Goal: Task Accomplishment & Management: Complete application form

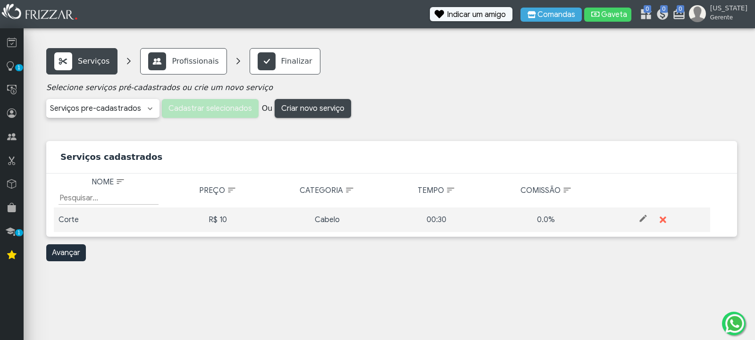
click at [143, 109] on div "Barba Barba + Sobrancelha Barboterapia Bigode Pigmentação Barba Pigmentação de …" at bounding box center [102, 108] width 113 height 19
click at [309, 106] on span "Criar novo serviço" at bounding box center [312, 108] width 63 height 14
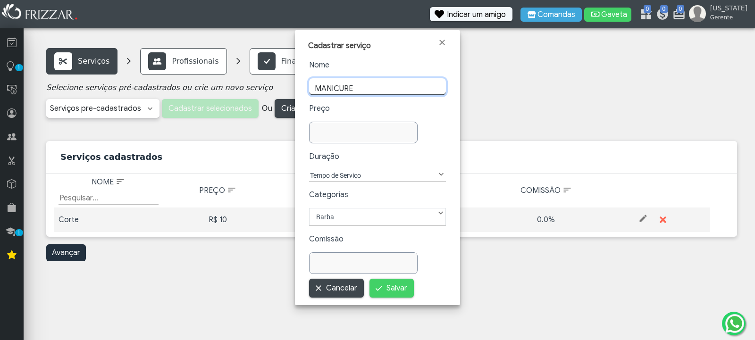
type input "MANICURE"
click at [341, 127] on input "text" at bounding box center [363, 135] width 108 height 17
type input "3"
type input "35,00"
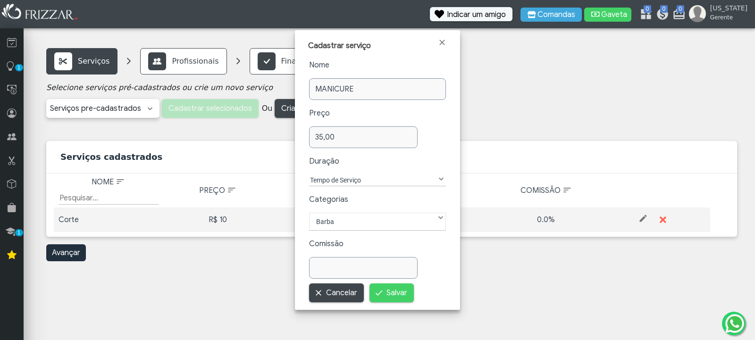
click at [440, 176] on span at bounding box center [441, 179] width 9 height 9
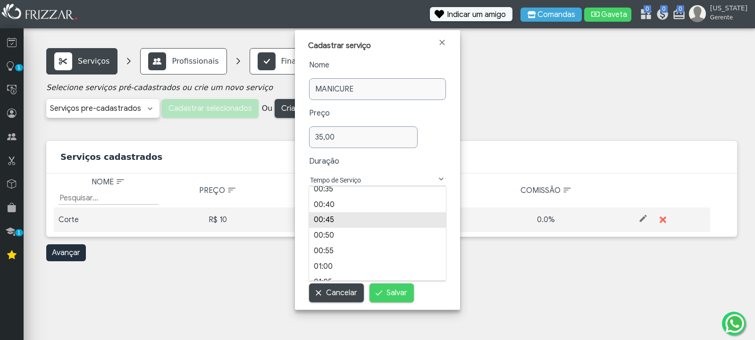
click at [328, 219] on li "00:45" at bounding box center [377, 220] width 137 height 16
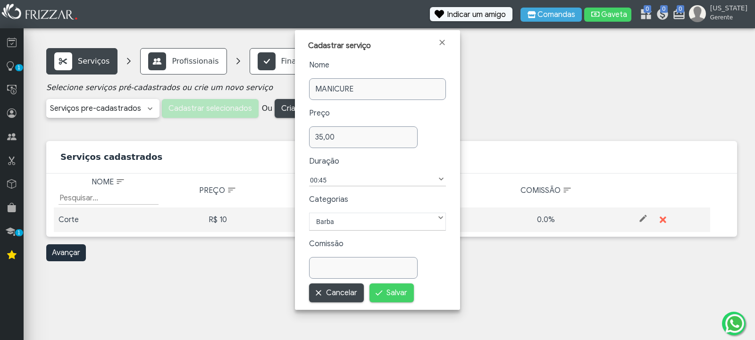
click at [434, 217] on label "Barba" at bounding box center [377, 221] width 125 height 11
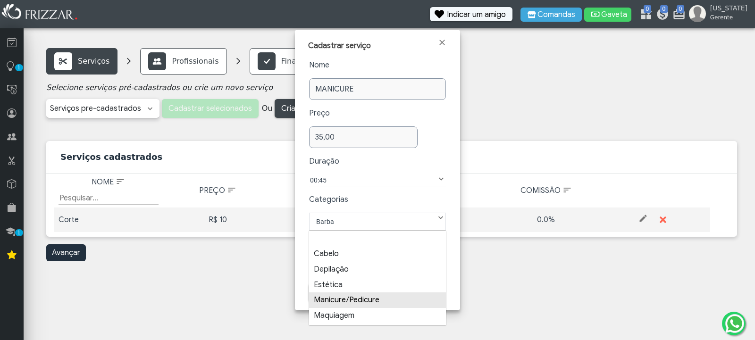
click at [362, 299] on li "Manicure/Pedicure" at bounding box center [377, 301] width 137 height 16
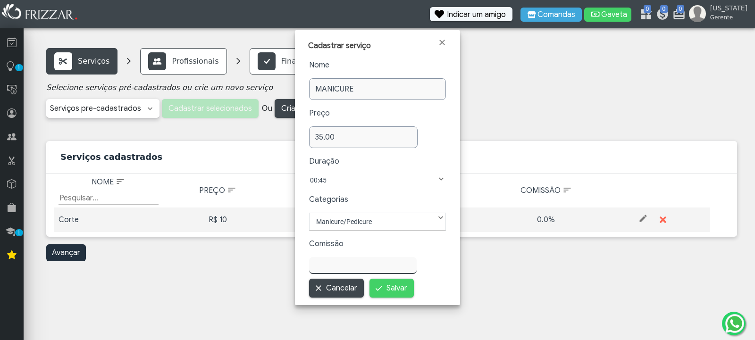
click at [348, 270] on input "text" at bounding box center [363, 265] width 108 height 17
type input "50,00"
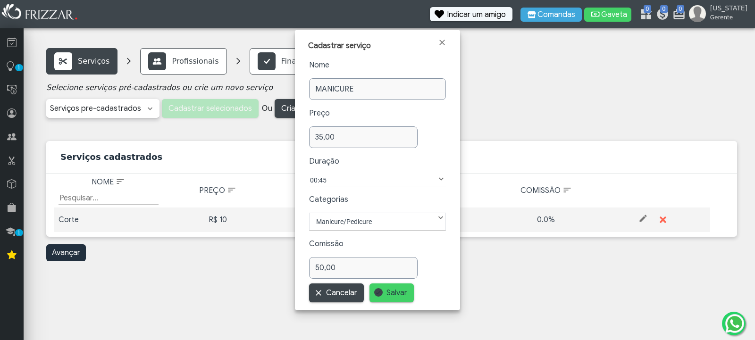
click at [398, 293] on span "Salvar" at bounding box center [397, 293] width 21 height 14
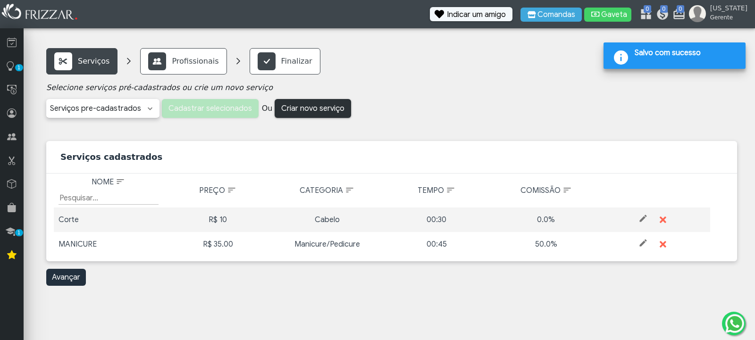
click at [321, 107] on span "Criar novo serviço" at bounding box center [312, 108] width 63 height 14
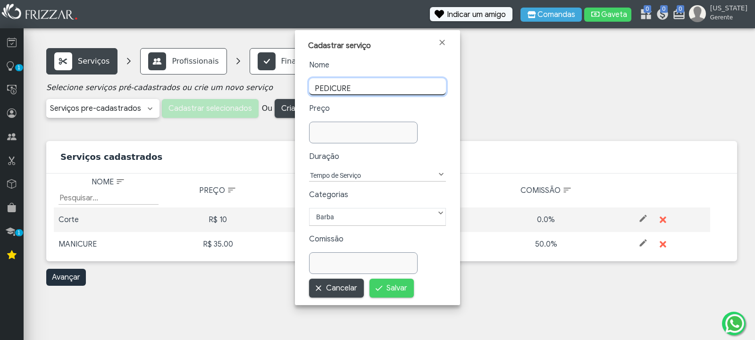
type input "PEDICURE"
click at [334, 127] on input "text" at bounding box center [363, 135] width 108 height 17
type input "40,00"
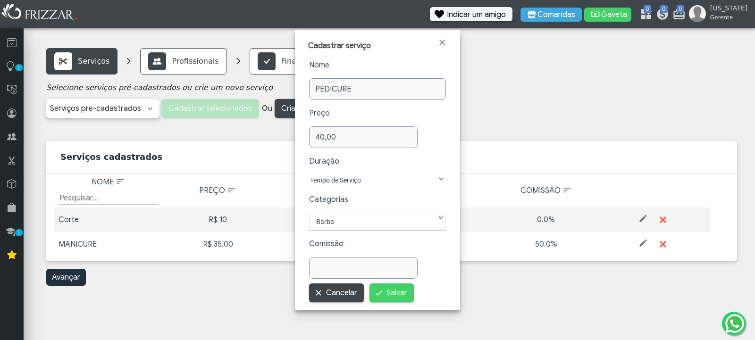
click at [442, 176] on span at bounding box center [441, 179] width 9 height 9
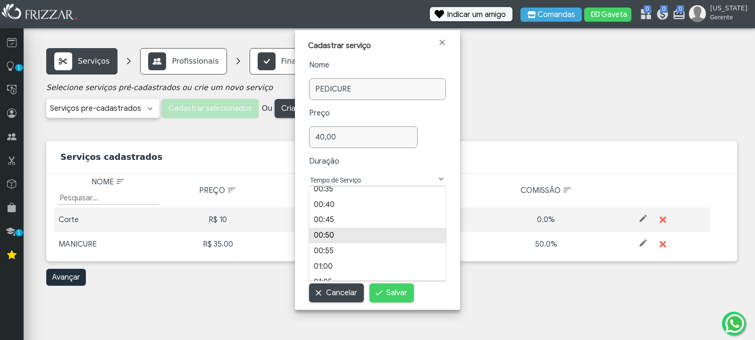
click at [345, 233] on li "00:50" at bounding box center [377, 236] width 137 height 16
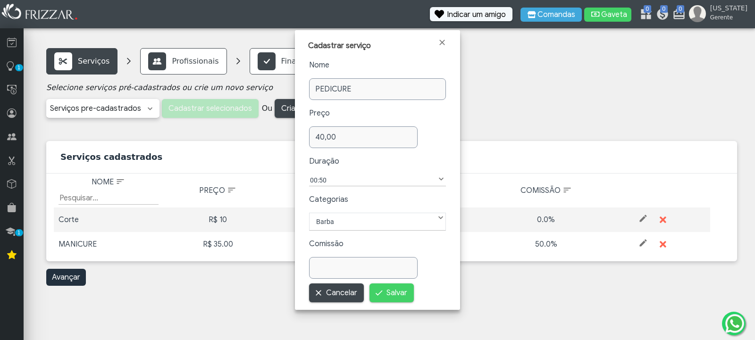
click at [354, 220] on label "Barba" at bounding box center [377, 221] width 125 height 11
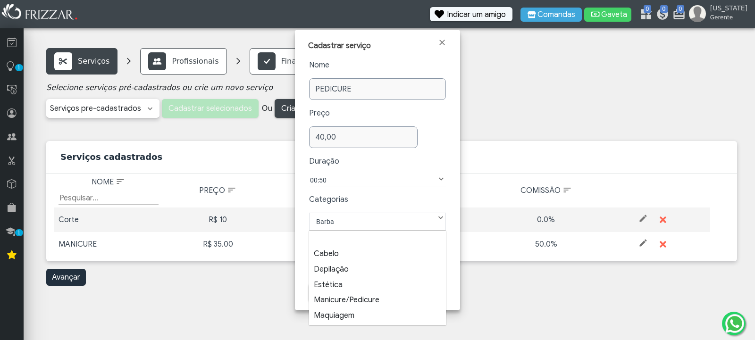
scroll to position [10, 44]
click at [339, 297] on li "Manicure/Pedicure" at bounding box center [377, 301] width 137 height 16
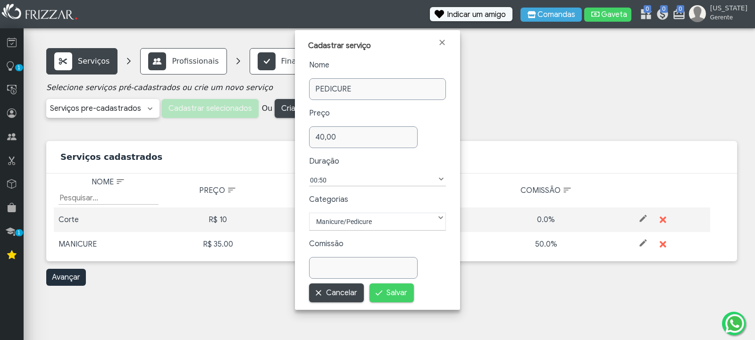
click at [340, 272] on input "text" at bounding box center [363, 268] width 109 height 22
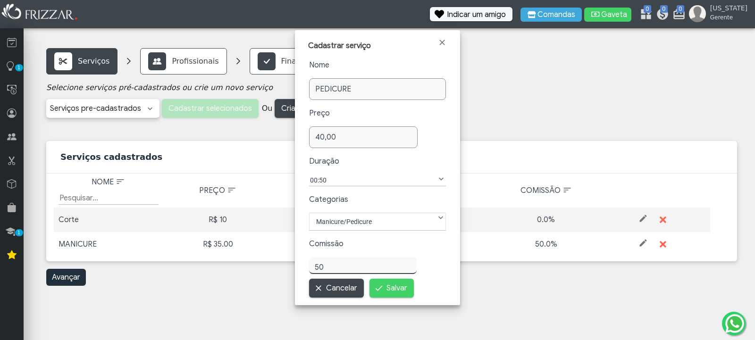
type input "50,00"
click at [400, 292] on span "Salvar" at bounding box center [397, 288] width 21 height 14
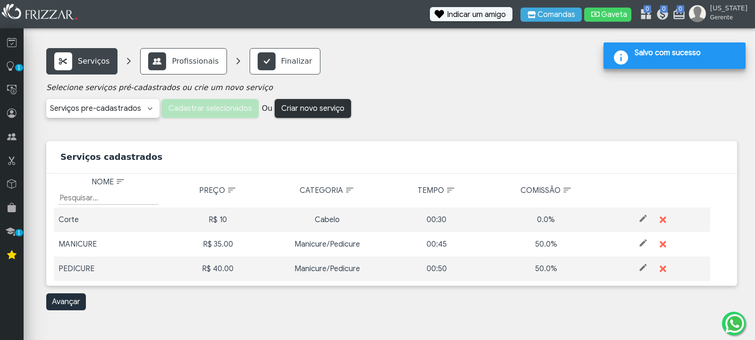
click at [325, 102] on span "Criar novo serviço" at bounding box center [312, 108] width 63 height 14
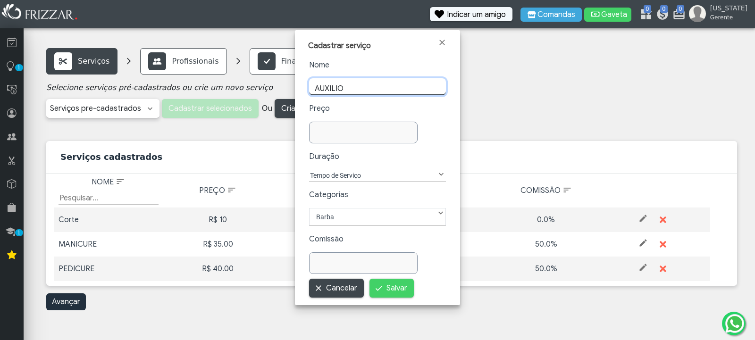
type input "AUXILIO"
click at [332, 130] on input "text" at bounding box center [363, 133] width 109 height 22
type input "0,00"
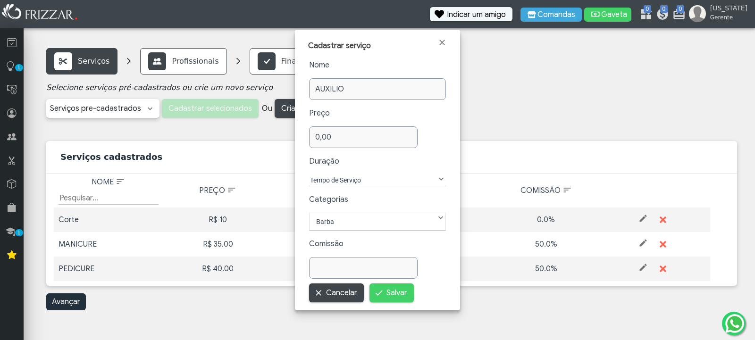
click at [348, 172] on div "Nome AUXILIO Preço 0,00 Duração Tempo de Serviço 00:05 00:10 00:15 00:20 00:25 …" at bounding box center [377, 168] width 137 height 219
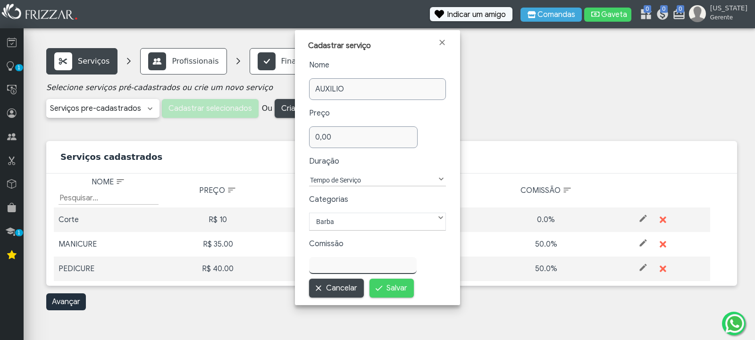
click at [344, 264] on input "text" at bounding box center [363, 265] width 108 height 17
type input "10,00"
click at [397, 288] on span "Salvar" at bounding box center [397, 288] width 21 height 14
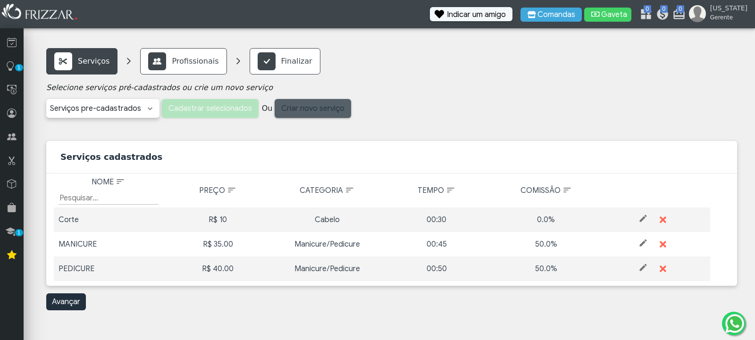
click at [318, 103] on span "Criar novo serviço" at bounding box center [312, 108] width 63 height 14
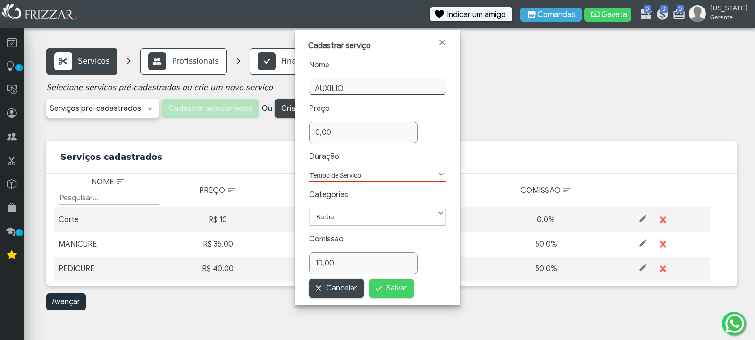
click at [369, 172] on div "Nome AUXILIO Preço 0,00 Duração Tempo de Serviço 00:05 00:10 00:15 00:20 00:25 …" at bounding box center [377, 166] width 137 height 215
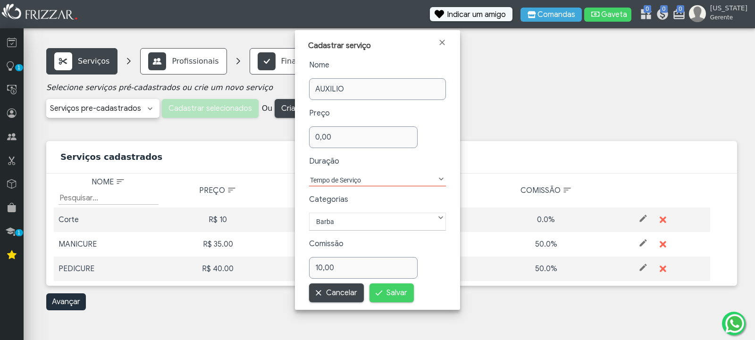
click at [443, 181] on span at bounding box center [441, 179] width 9 height 9
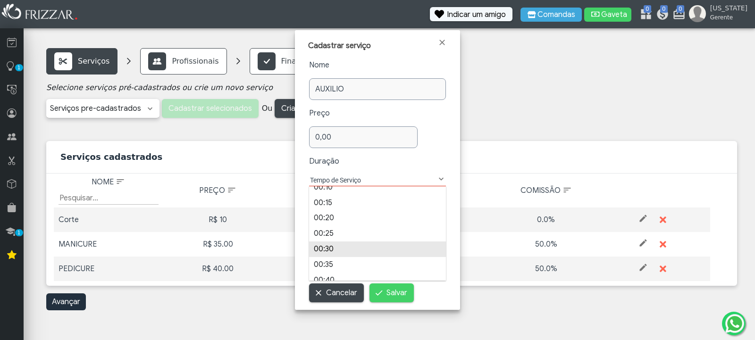
click at [341, 247] on li "00:30" at bounding box center [377, 250] width 137 height 16
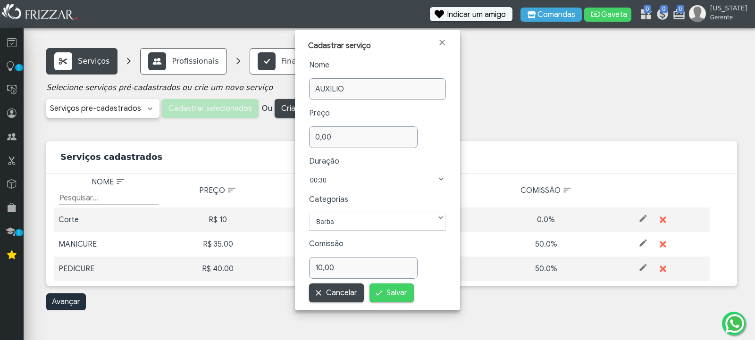
click at [394, 220] on label "Barba" at bounding box center [377, 221] width 125 height 11
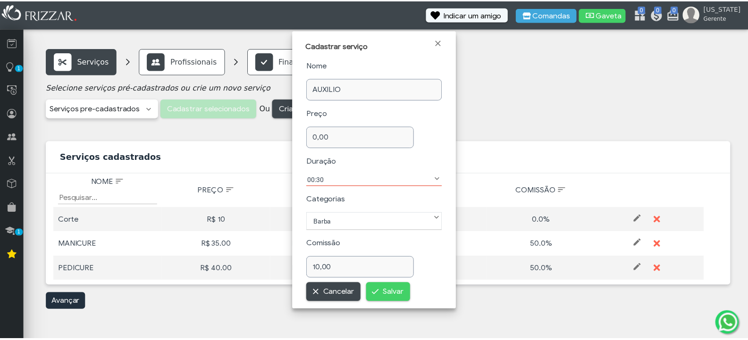
scroll to position [10, 44]
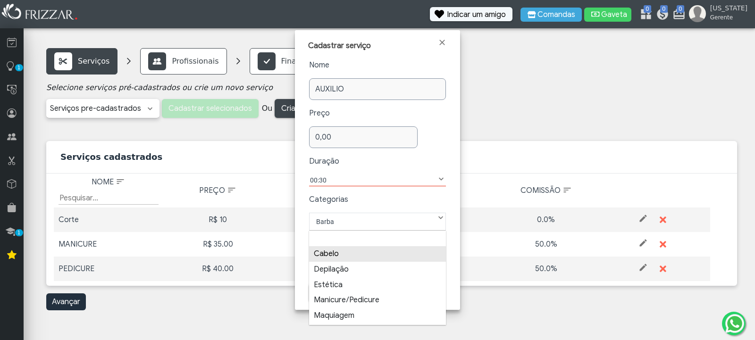
click at [369, 261] on li "Cabelo" at bounding box center [377, 254] width 137 height 16
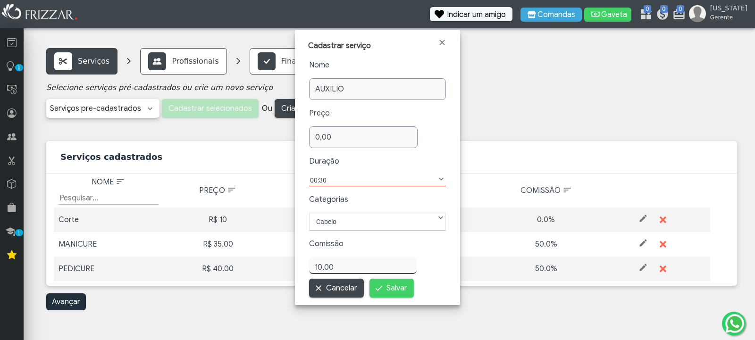
click at [357, 267] on input "10,00" at bounding box center [363, 265] width 108 height 17
type input "10,00"
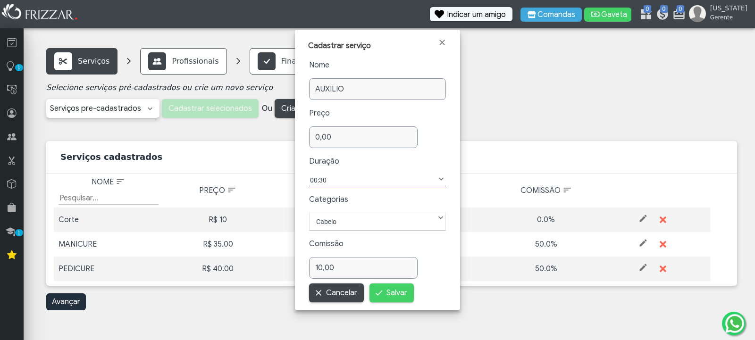
click at [373, 286] on button "Salvar" at bounding box center [392, 293] width 44 height 19
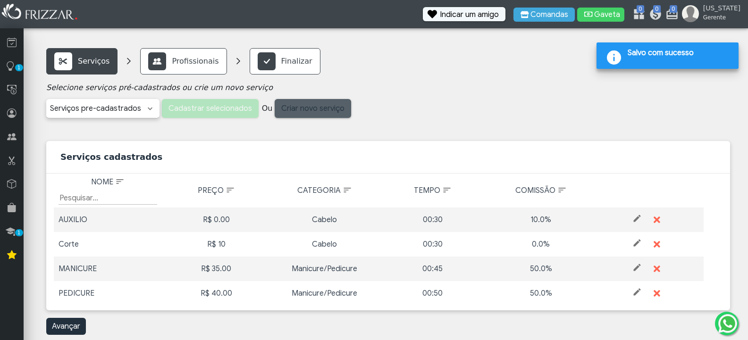
click at [314, 105] on span "Criar novo serviço" at bounding box center [312, 108] width 63 height 14
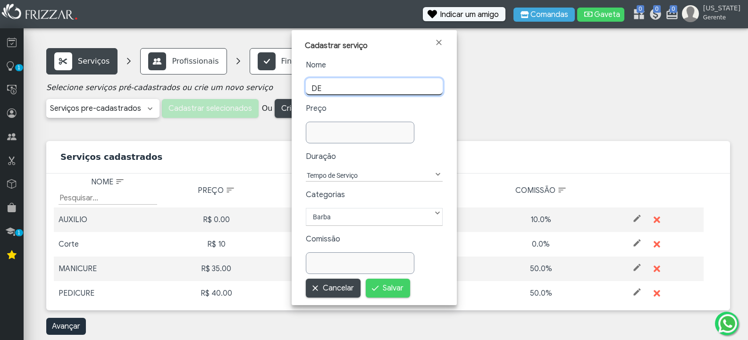
type input "D"
click at [374, 93] on input "PE E M" at bounding box center [374, 89] width 137 height 22
click at [374, 93] on input "PE E M" at bounding box center [374, 86] width 137 height 17
type input "PE E MAO"
click at [354, 137] on input "text" at bounding box center [360, 133] width 109 height 22
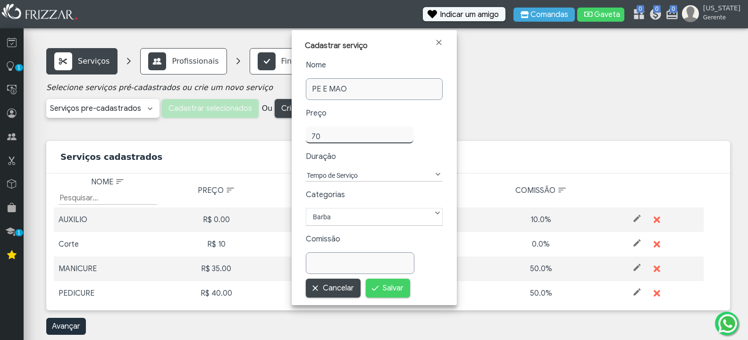
type input "70,00"
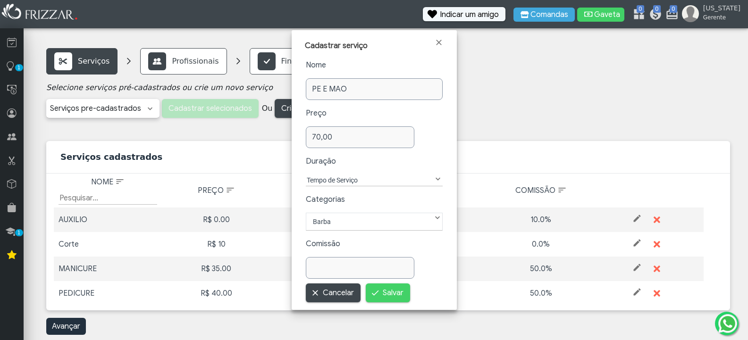
click at [371, 175] on label "Tempo de Serviço" at bounding box center [369, 180] width 127 height 11
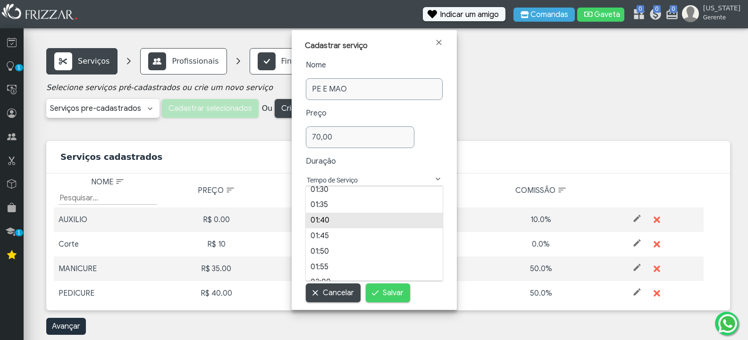
click at [341, 222] on li "01:40" at bounding box center [374, 221] width 137 height 16
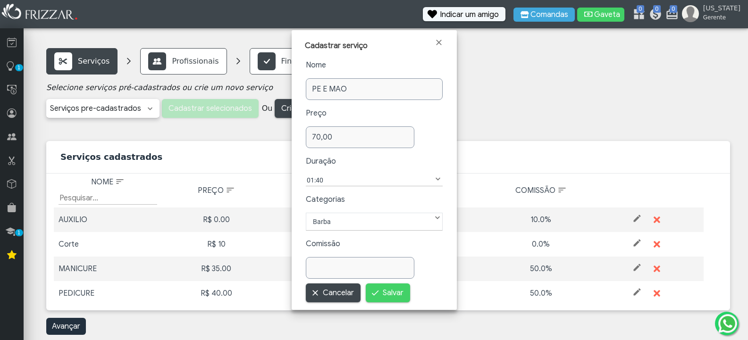
click at [341, 222] on label "Barba" at bounding box center [374, 221] width 125 height 11
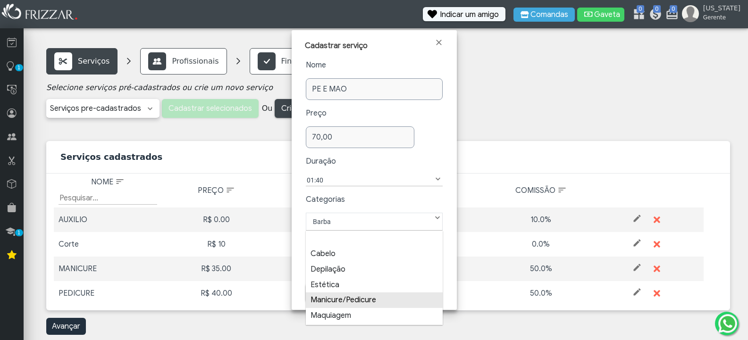
click at [345, 298] on li "Manicure/Pedicure" at bounding box center [374, 301] width 137 height 16
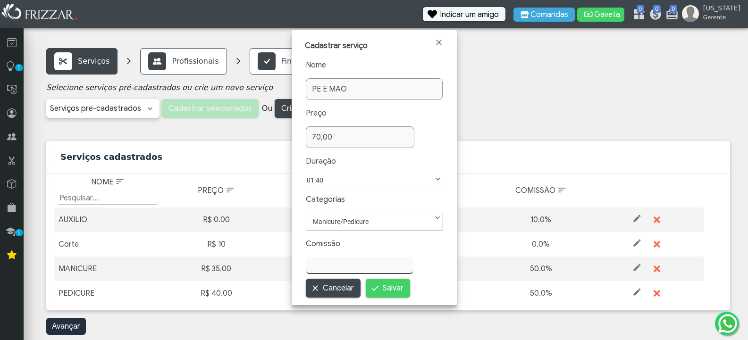
click at [338, 274] on input "text" at bounding box center [360, 265] width 108 height 17
type input "50,00"
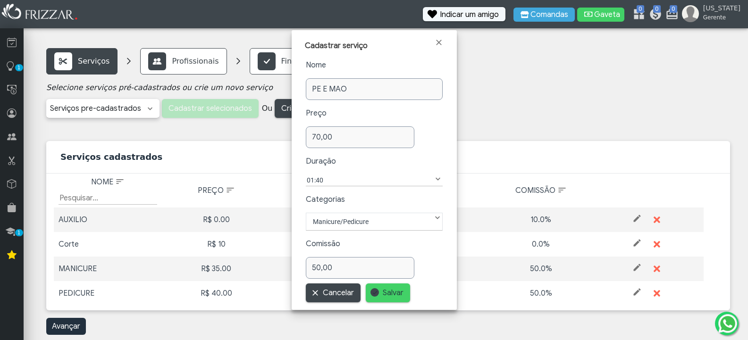
click at [383, 286] on span "Salvar" at bounding box center [393, 293] width 21 height 14
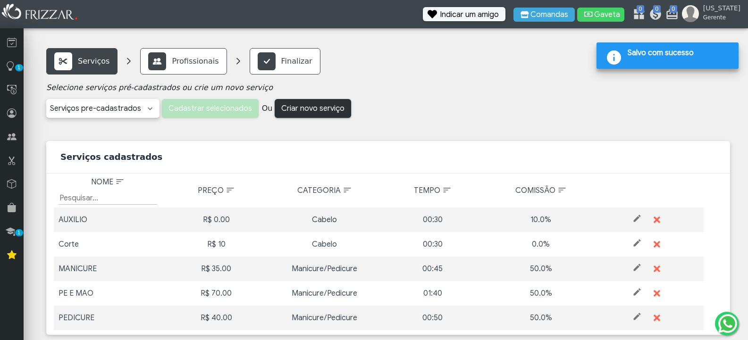
click at [319, 109] on span "Criar novo serviço" at bounding box center [312, 108] width 63 height 14
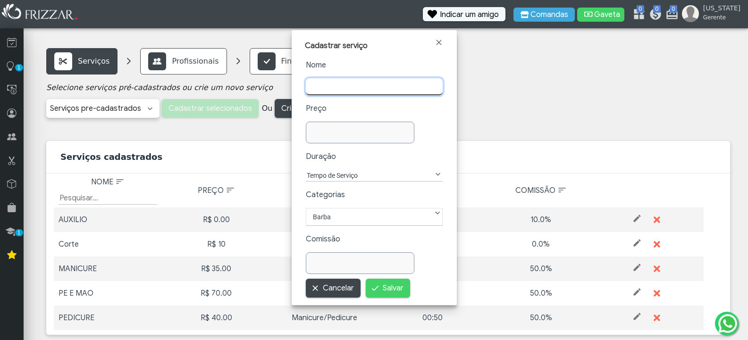
type input "O"
type input "S"
type input "LIMPEZA DE SOBRANCELHA"
click at [323, 134] on input "text" at bounding box center [360, 135] width 108 height 17
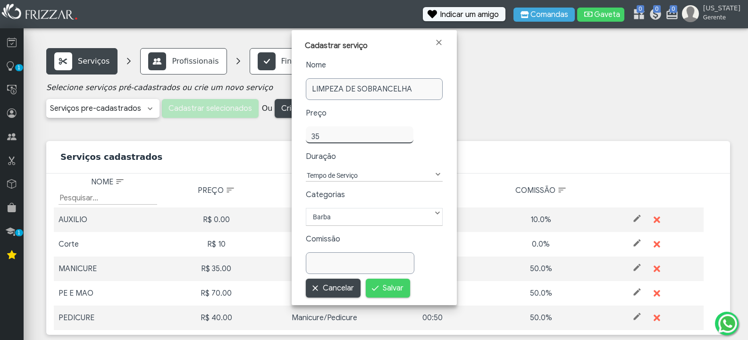
type input "35,00"
click at [359, 176] on label "Tempo de Serviço" at bounding box center [369, 175] width 127 height 11
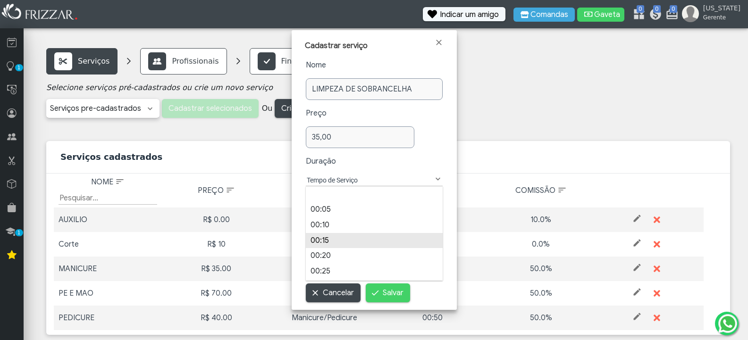
click at [374, 245] on li "00:15" at bounding box center [374, 241] width 137 height 16
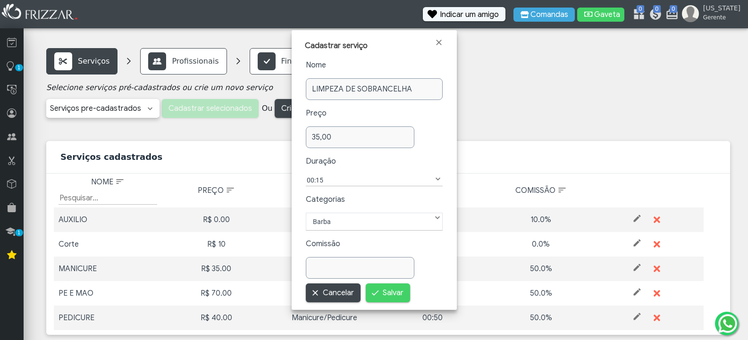
click at [371, 222] on label "Barba" at bounding box center [374, 221] width 125 height 11
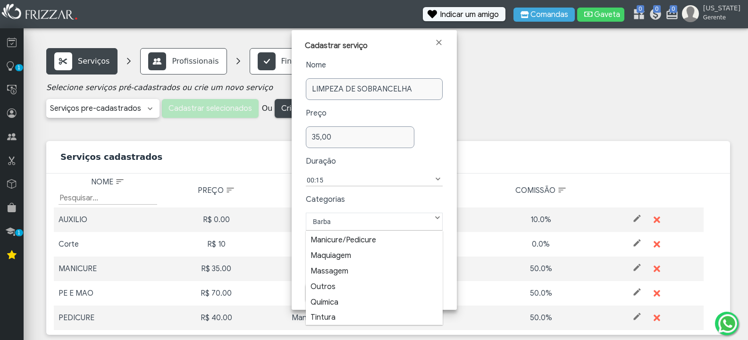
scroll to position [60, 0]
click at [365, 290] on li "Outros" at bounding box center [374, 287] width 137 height 16
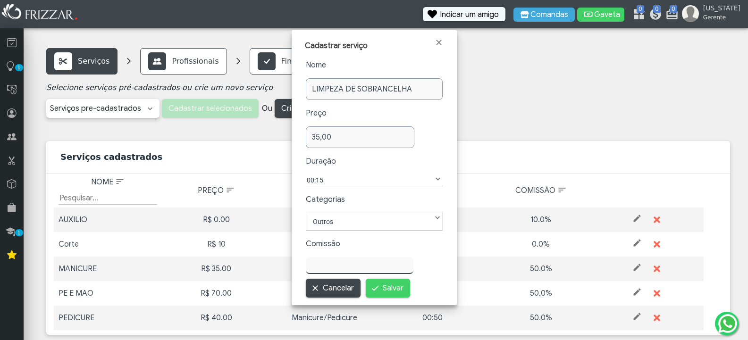
click at [355, 271] on input "text" at bounding box center [360, 265] width 108 height 17
type input "50,00"
click at [386, 291] on span "Salvar" at bounding box center [393, 288] width 21 height 14
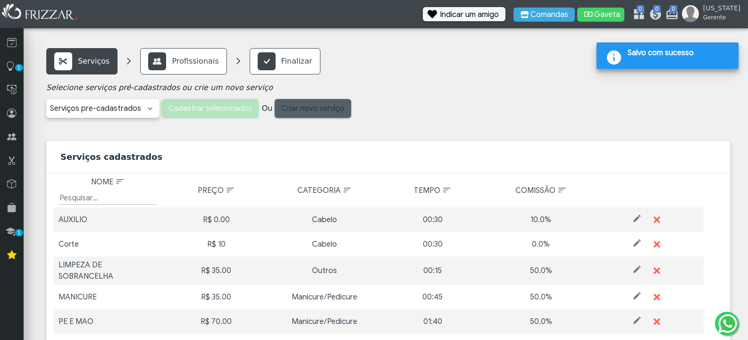
click at [298, 110] on span "Criar novo serviço" at bounding box center [312, 108] width 63 height 14
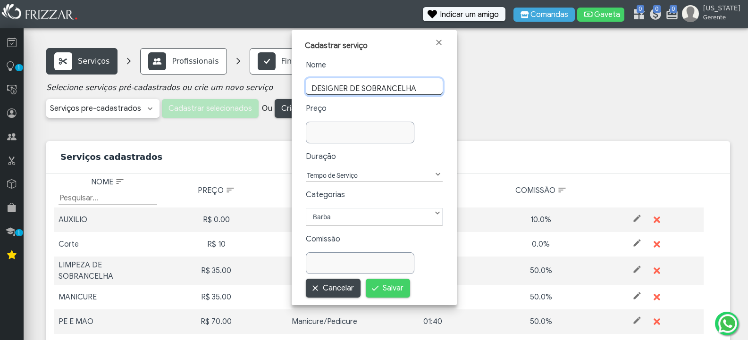
type input "DESIGNER DE SOBRANCELHA"
click at [349, 129] on input "text" at bounding box center [360, 133] width 109 height 22
type input "3"
type input "45,00"
click at [423, 88] on input "DESIGNER DE SOBRANCELHA" at bounding box center [374, 86] width 137 height 17
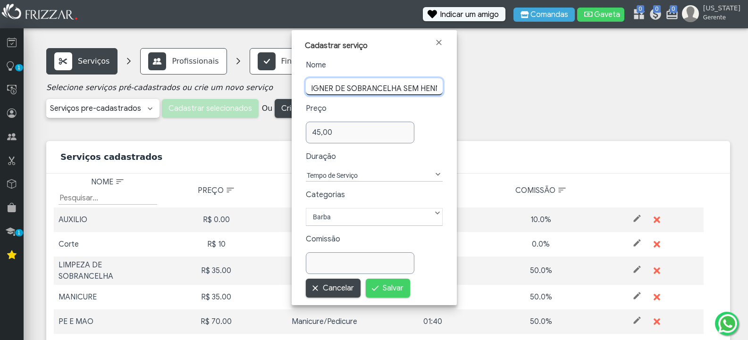
scroll to position [0, 20]
type input "DESIGNER DE SOBRANCELHA SEM HENNA"
click at [319, 133] on input "45,00" at bounding box center [360, 133] width 109 height 22
type input "40,00"
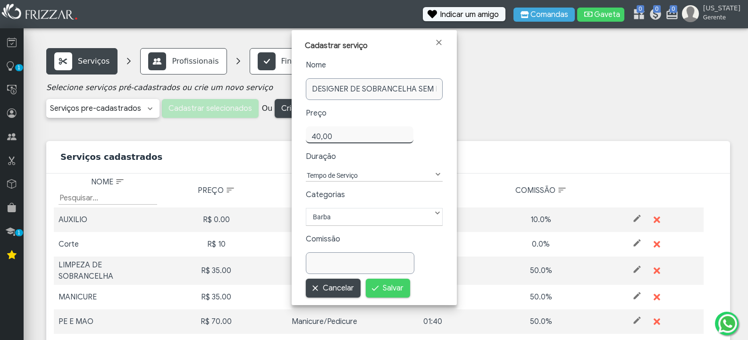
click at [345, 177] on label "Tempo de Serviço" at bounding box center [369, 175] width 127 height 11
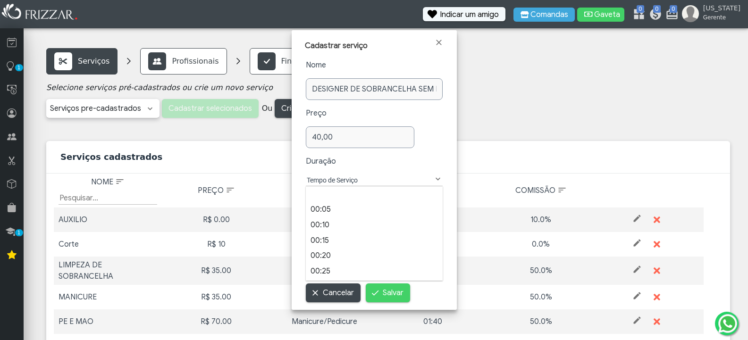
scroll to position [10, 44]
click at [328, 260] on li "00:20" at bounding box center [374, 256] width 137 height 16
click at [336, 220] on label "Barba" at bounding box center [374, 221] width 125 height 11
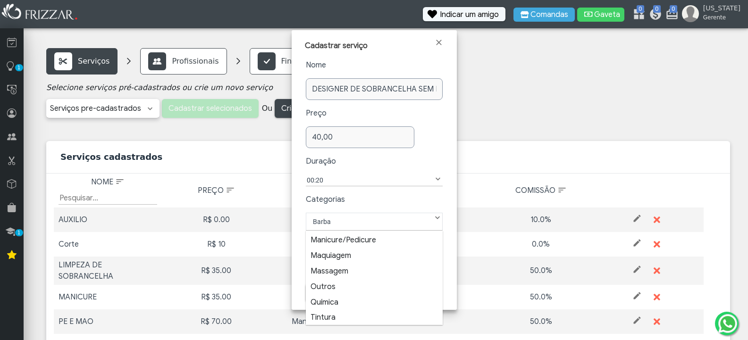
scroll to position [60, 0]
click at [332, 289] on li "Outros" at bounding box center [374, 287] width 137 height 16
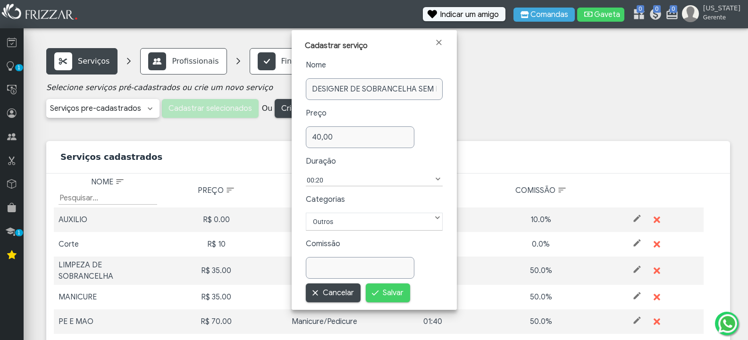
click at [338, 267] on input "text" at bounding box center [360, 268] width 109 height 22
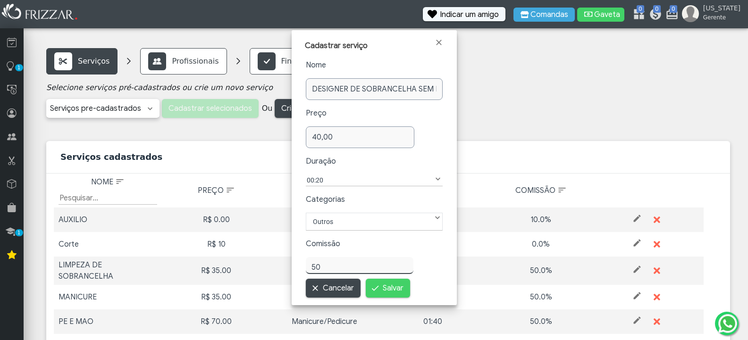
type input "50,00"
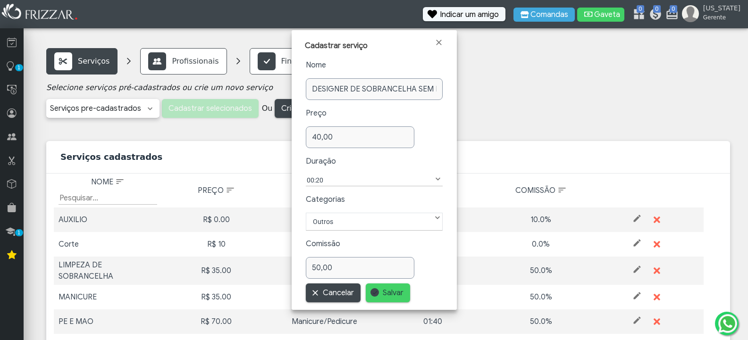
click at [383, 287] on span "Salvar" at bounding box center [393, 293] width 21 height 14
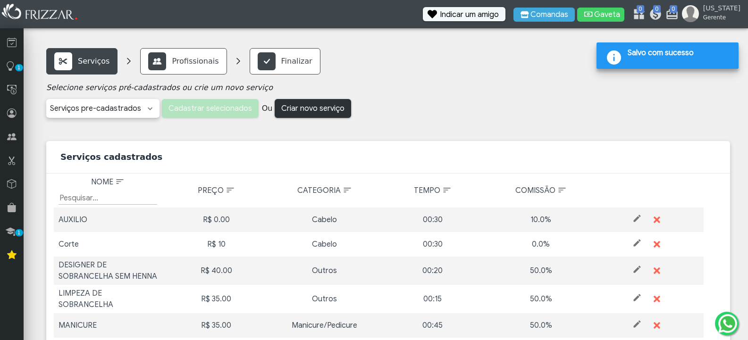
click at [322, 109] on span "Criar novo serviço" at bounding box center [312, 108] width 63 height 14
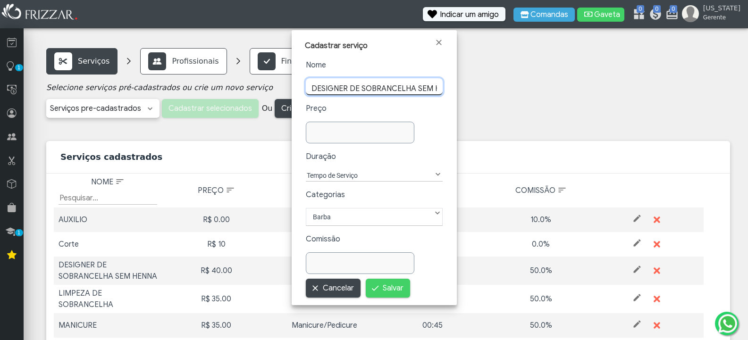
click at [422, 89] on input "DESIGNER DE SOBRANCELHA SEM HENNA" at bounding box center [374, 86] width 137 height 17
type input "DESIGNER DE SOBRANCELHA COM HENNA"
click at [354, 132] on input "text" at bounding box center [360, 133] width 109 height 22
type input "50,00"
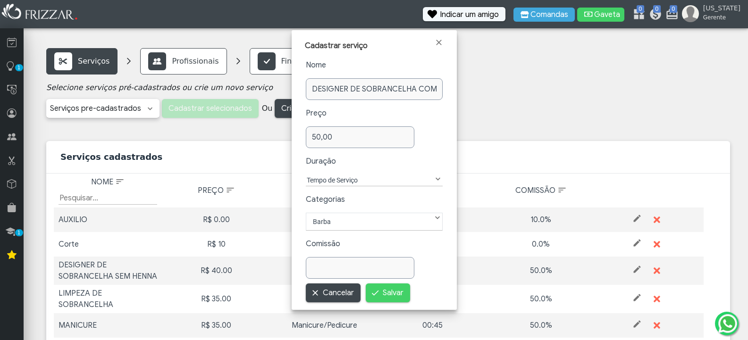
click at [363, 178] on label "Tempo de Serviço" at bounding box center [369, 180] width 127 height 11
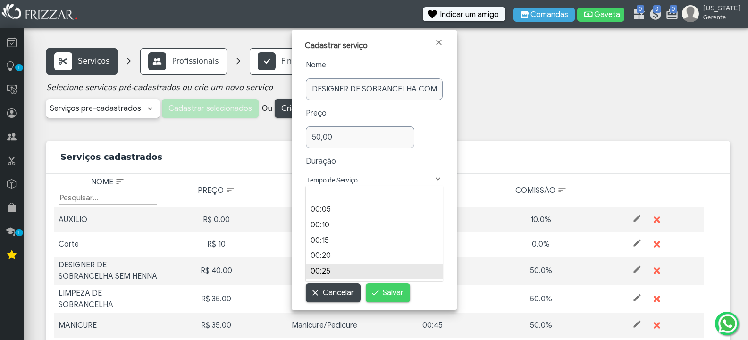
click at [349, 272] on li "00:25" at bounding box center [374, 272] width 137 height 16
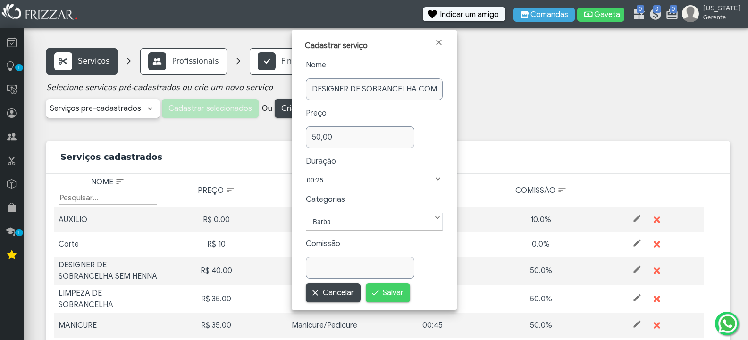
click at [340, 222] on label "Barba" at bounding box center [374, 221] width 125 height 11
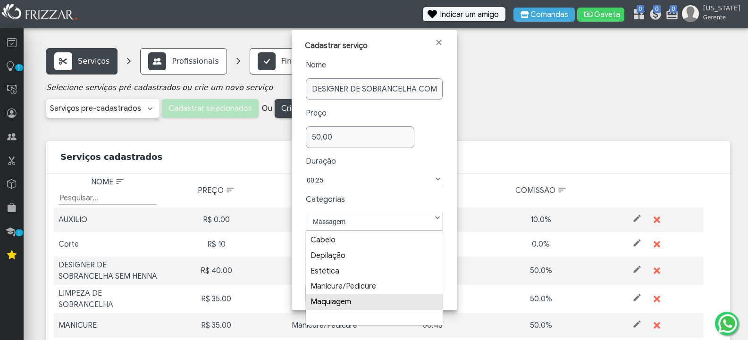
scroll to position [29, 0]
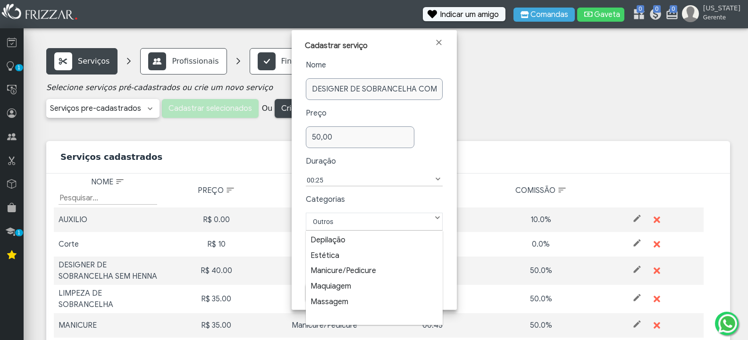
click at [379, 223] on label "Outros" at bounding box center [374, 221] width 125 height 11
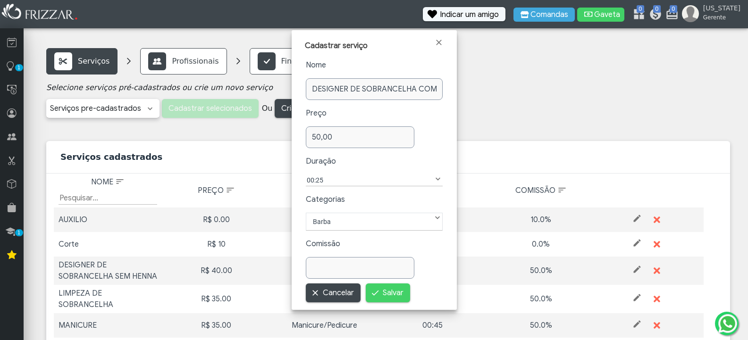
click at [438, 219] on span at bounding box center [437, 217] width 9 height 9
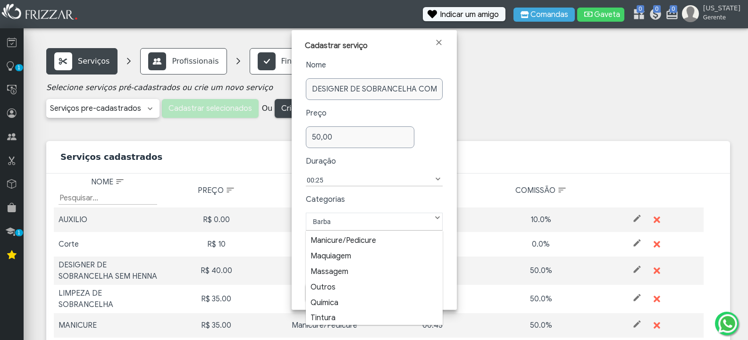
scroll to position [60, 0]
click at [323, 286] on li "Outros" at bounding box center [374, 287] width 137 height 16
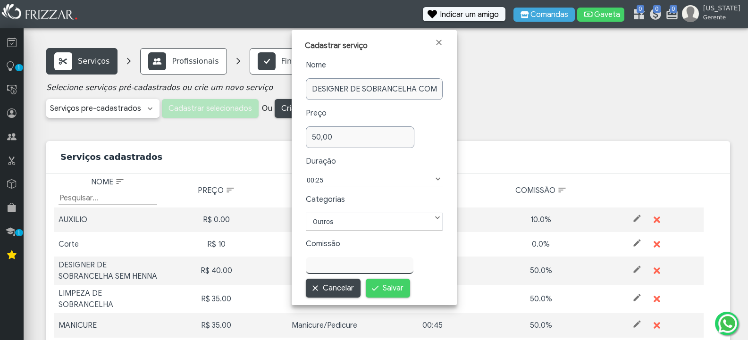
click at [336, 270] on input "text" at bounding box center [360, 265] width 108 height 17
type input "50,00"
click at [384, 288] on span "Salvar" at bounding box center [393, 288] width 21 height 14
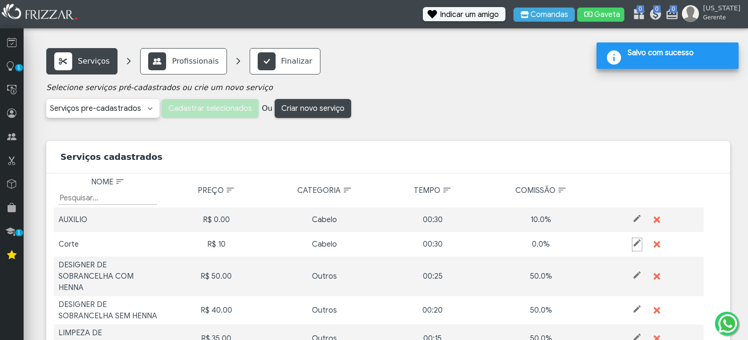
click at [633, 243] on span at bounding box center [637, 242] width 9 height 9
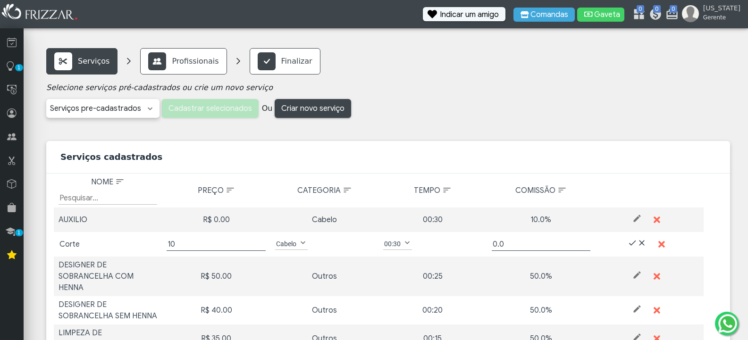
click at [96, 246] on input "Corte" at bounding box center [108, 244] width 99 height 13
type input "C"
type input "CORTE MASCULINO"
click at [197, 242] on input "10" at bounding box center [216, 244] width 99 height 13
type input "1"
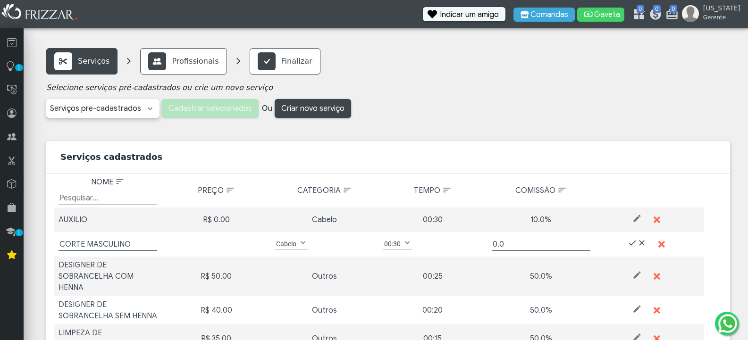
click at [209, 244] on input "text" at bounding box center [216, 244] width 99 height 13
type input "45"
click at [523, 243] on input "0.0" at bounding box center [541, 244] width 99 height 13
type input "0"
type input "50"
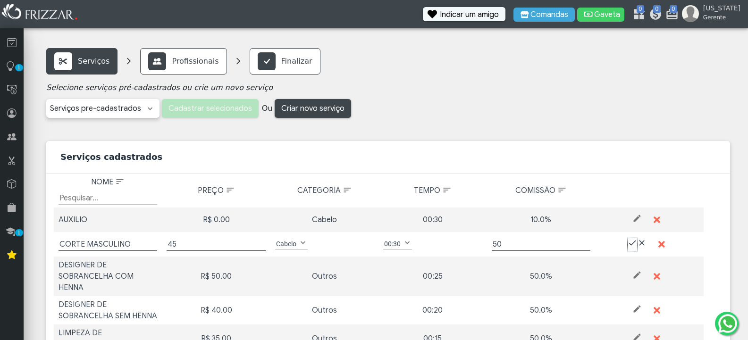
click at [628, 244] on span at bounding box center [632, 242] width 9 height 9
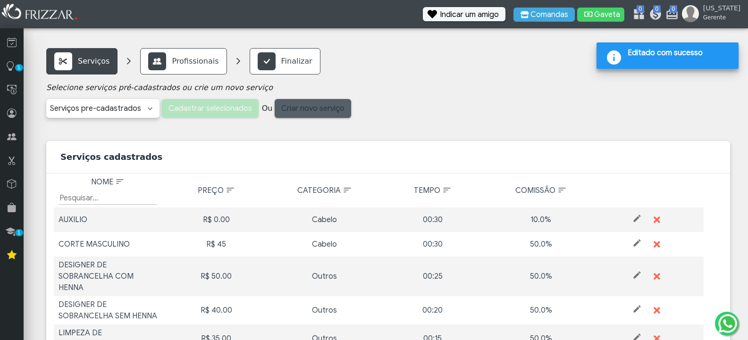
click at [307, 111] on span "Criar novo serviço" at bounding box center [312, 108] width 63 height 14
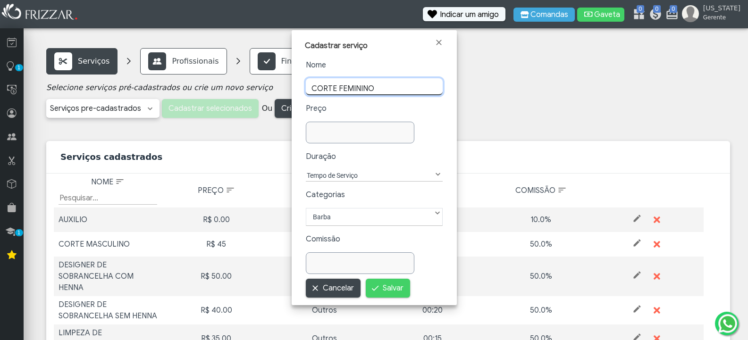
type input "CORTE FEMININO"
click at [335, 140] on input "text" at bounding box center [360, 135] width 108 height 17
type input "50,00"
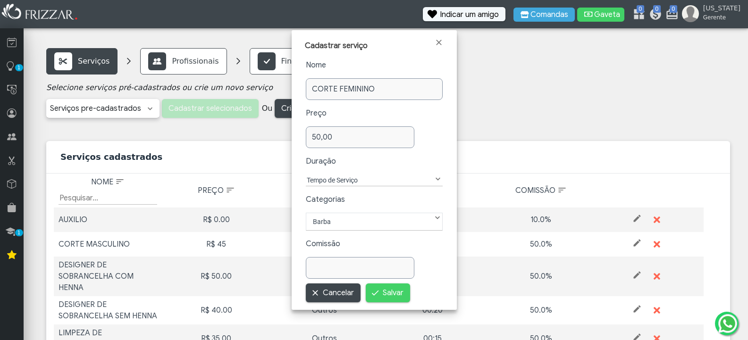
click at [357, 176] on label "Tempo de Serviço" at bounding box center [369, 180] width 127 height 11
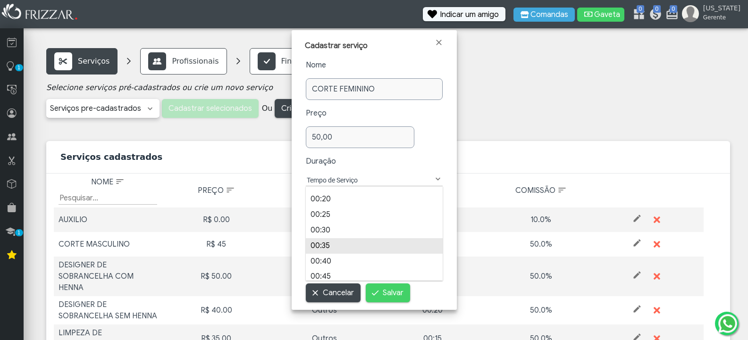
click at [340, 248] on li "00:35" at bounding box center [374, 246] width 137 height 16
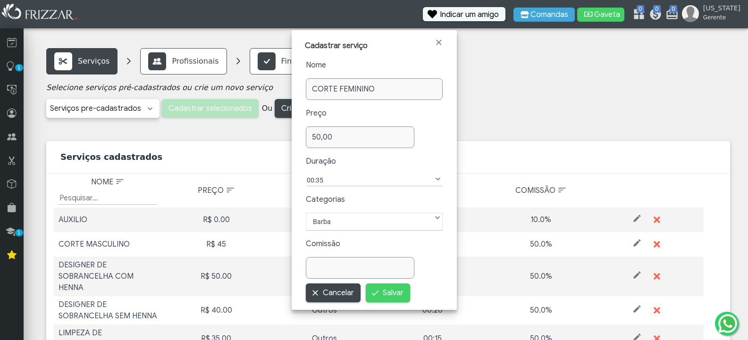
click at [349, 225] on label "Barba" at bounding box center [374, 221] width 125 height 11
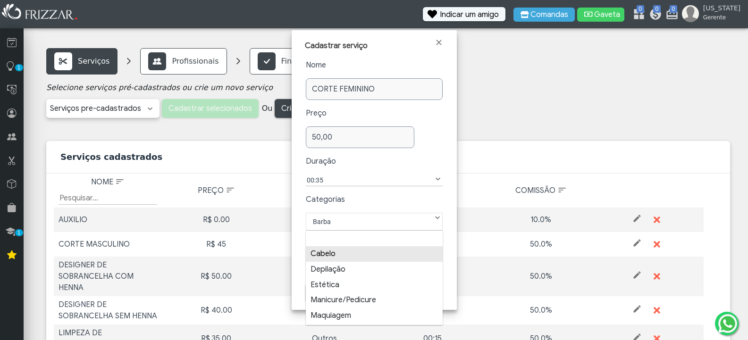
click at [348, 256] on li "Cabelo" at bounding box center [374, 254] width 137 height 16
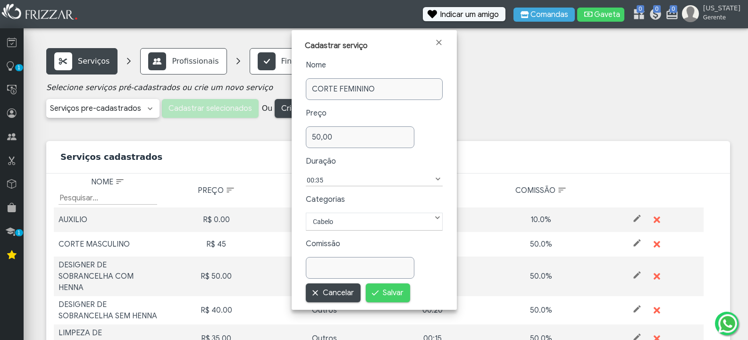
click at [345, 268] on input "text" at bounding box center [360, 268] width 109 height 22
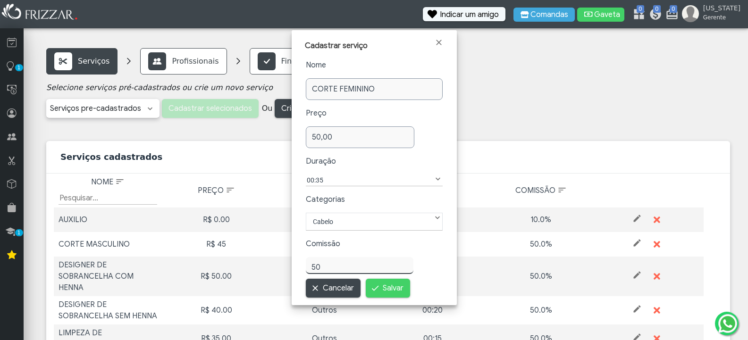
type input "50,00"
click at [387, 287] on span "Salvar" at bounding box center [393, 288] width 21 height 14
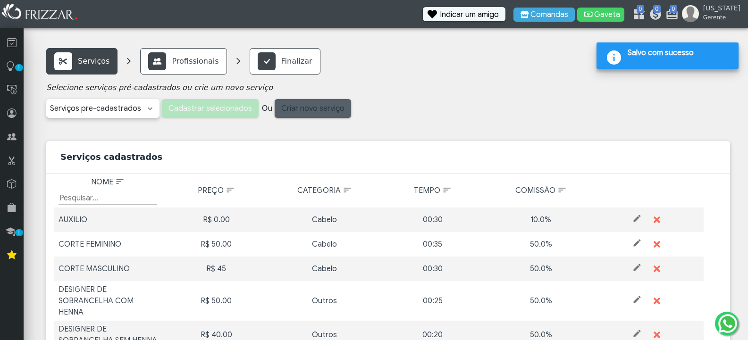
click at [316, 109] on span "Criar novo serviço" at bounding box center [312, 108] width 63 height 14
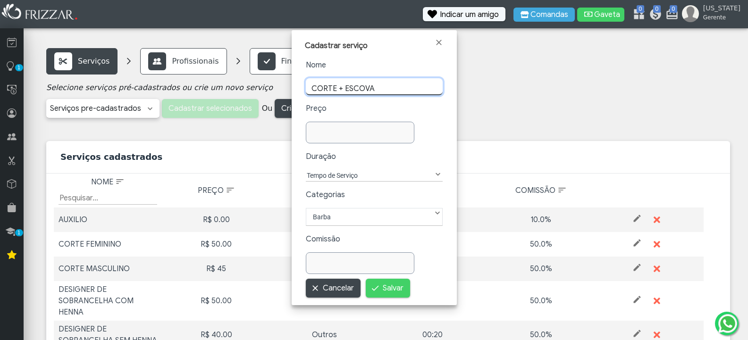
type input "CORTE + ESCOVA"
click at [340, 132] on input "text" at bounding box center [360, 135] width 108 height 17
type input "70,00"
click at [373, 173] on div "Nome CORTE + ESCOVA Preço 70,00 Duração Tempo de Serviço 00:05 00:10 00:15 00:2…" at bounding box center [374, 166] width 137 height 215
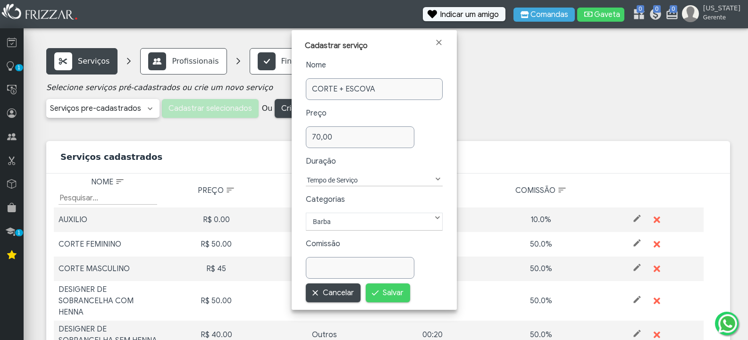
click at [430, 177] on label "Tempo de Serviço" at bounding box center [369, 180] width 127 height 11
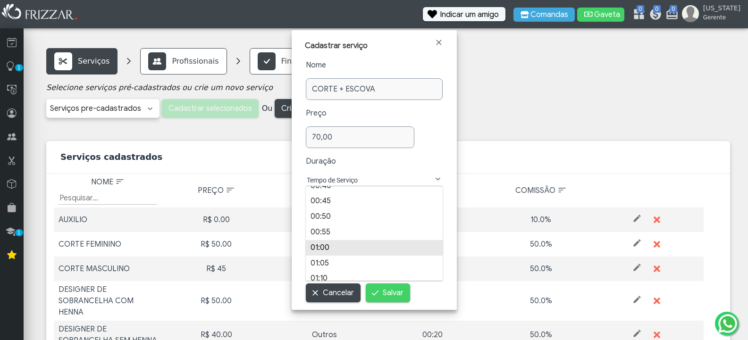
click at [334, 249] on li "01:00" at bounding box center [374, 248] width 137 height 16
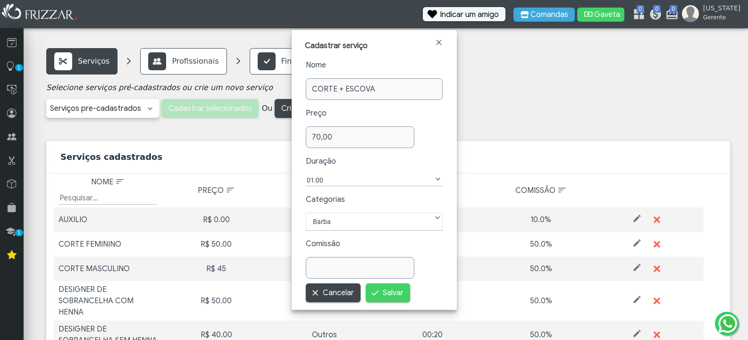
click at [382, 222] on label "Barba" at bounding box center [374, 221] width 125 height 11
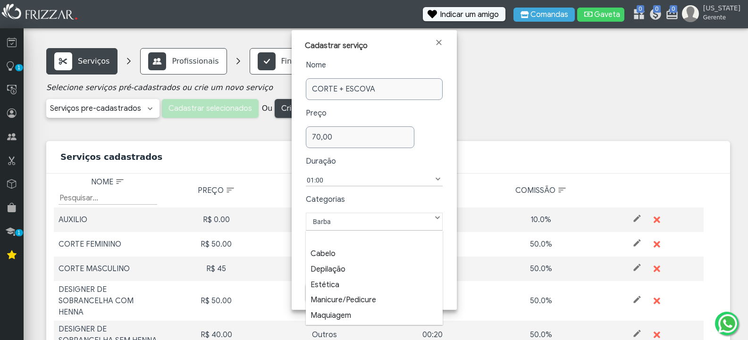
scroll to position [10, 44]
click at [374, 256] on li "Cabelo" at bounding box center [374, 254] width 137 height 16
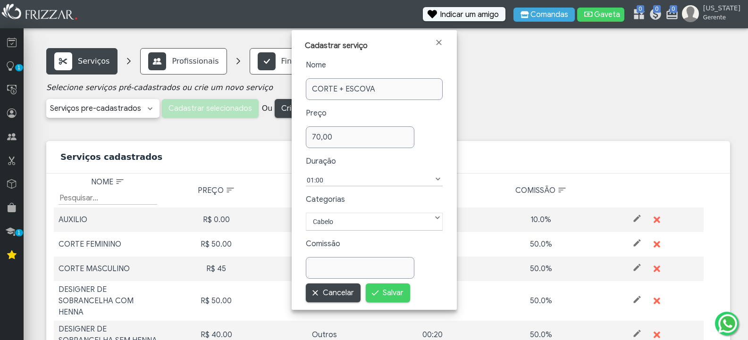
click at [371, 265] on input "text" at bounding box center [360, 268] width 109 height 22
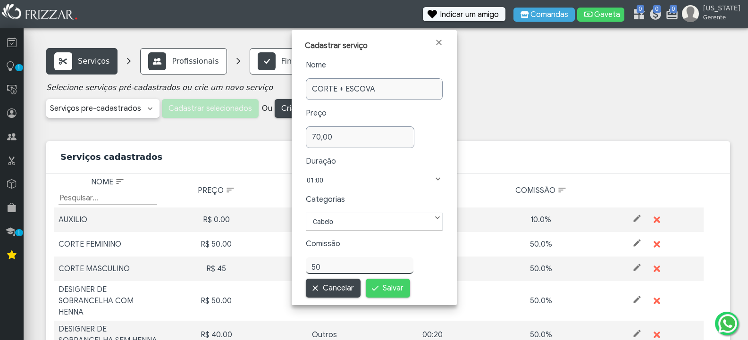
type input "50,00"
click at [388, 287] on span "Salvar" at bounding box center [393, 288] width 21 height 14
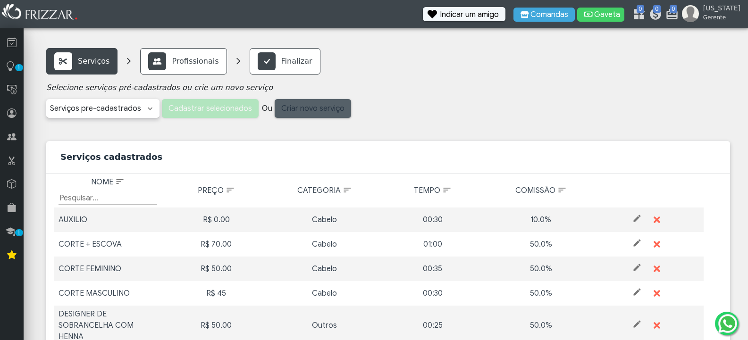
click at [312, 111] on span "Criar novo serviço" at bounding box center [312, 108] width 63 height 14
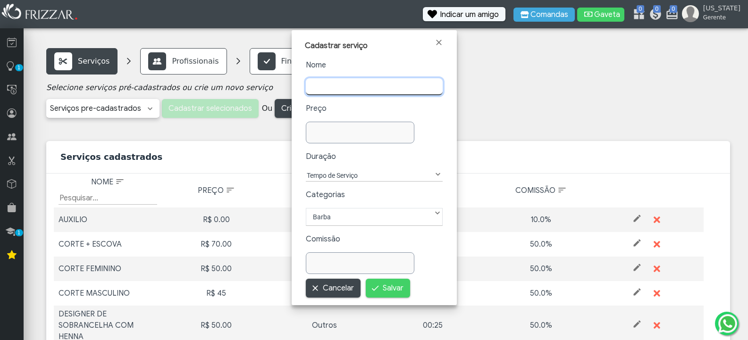
click at [343, 80] on input "text" at bounding box center [374, 86] width 137 height 17
click at [346, 89] on input "HIDRATACÇA" at bounding box center [374, 86] width 137 height 17
click at [352, 85] on input "HIDRATAÇA" at bounding box center [374, 86] width 137 height 17
type input "HIDRATAÇã0"
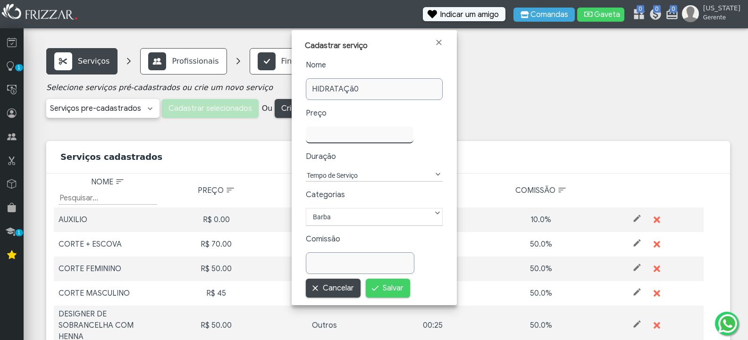
click at [347, 134] on input "text" at bounding box center [360, 135] width 108 height 17
type input "60,00"
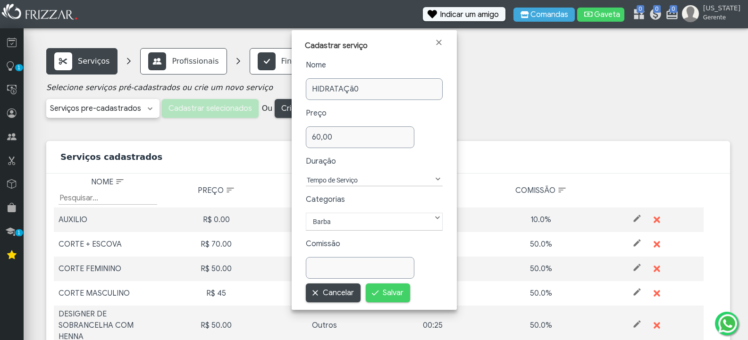
click at [359, 178] on label "Tempo de Serviço" at bounding box center [369, 180] width 127 height 11
click at [369, 270] on li "00:30" at bounding box center [374, 269] width 137 height 16
click at [352, 217] on label "Barba" at bounding box center [374, 221] width 125 height 11
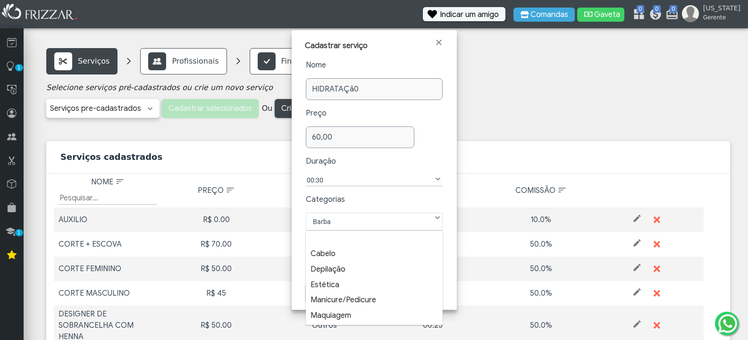
scroll to position [10, 44]
click at [346, 256] on li "Cabelo" at bounding box center [374, 254] width 137 height 16
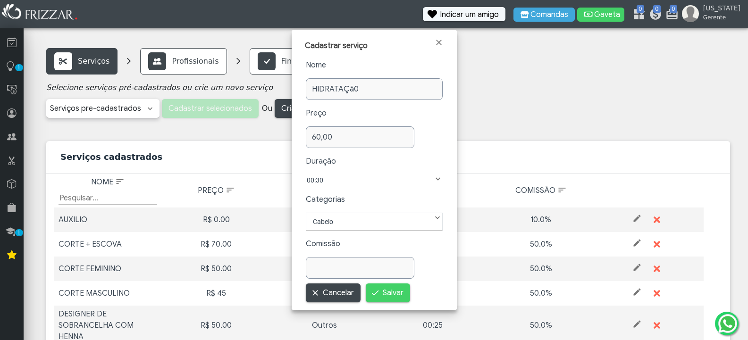
click at [346, 266] on input "text" at bounding box center [360, 268] width 109 height 22
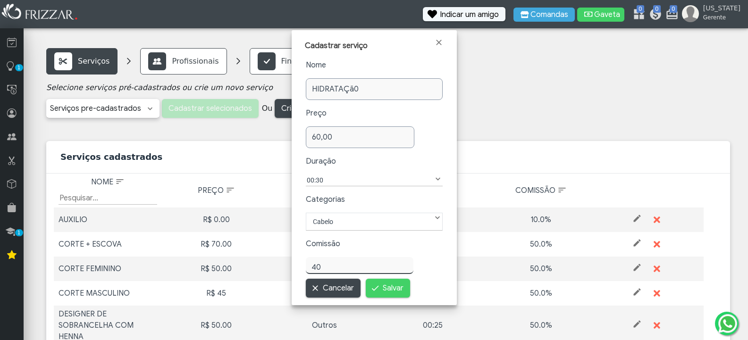
type input "40,00"
click at [383, 287] on span "Salvar" at bounding box center [393, 288] width 21 height 14
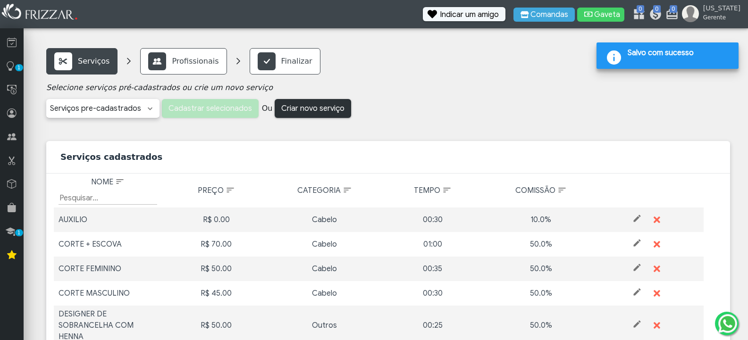
click at [329, 108] on span "Criar novo serviço" at bounding box center [312, 108] width 63 height 14
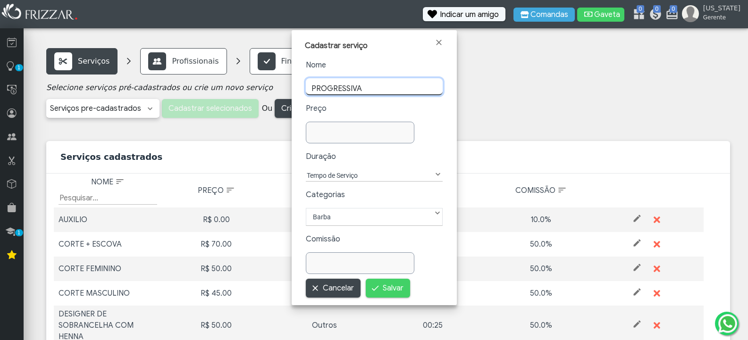
type input "PROGRESSIVA"
click at [327, 126] on div "Nome PROGRESSIVA Preço Duração Tempo de Serviço 00:05 00:10 00:15 00:20 00:25 0…" at bounding box center [374, 166] width 137 height 215
type input "150,00"
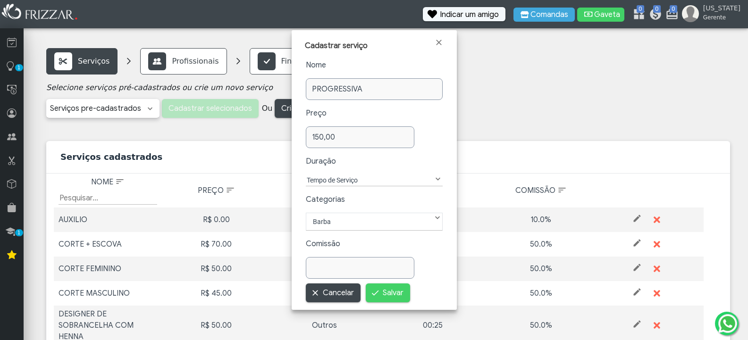
click at [363, 177] on label "Tempo de Serviço" at bounding box center [369, 180] width 127 height 11
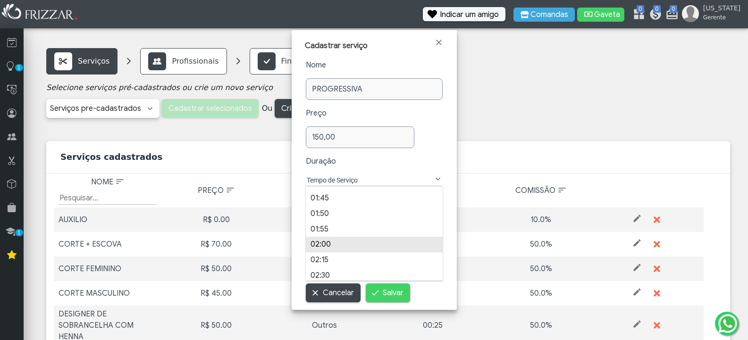
click at [329, 244] on li "02:00" at bounding box center [374, 245] width 137 height 16
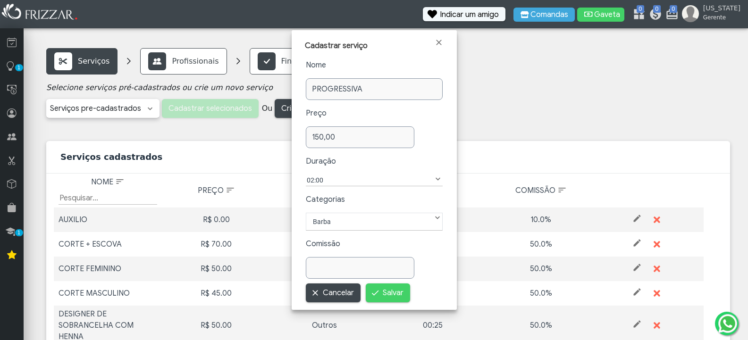
click at [339, 219] on label "Barba" at bounding box center [374, 221] width 125 height 11
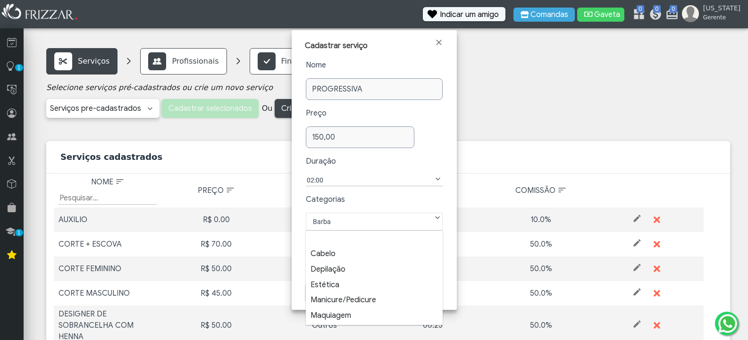
scroll to position [10, 44]
click at [341, 252] on li "Cabelo" at bounding box center [374, 254] width 137 height 16
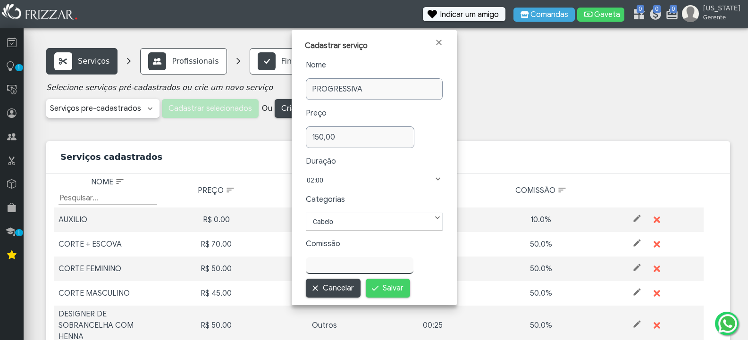
click at [338, 270] on input "text" at bounding box center [360, 265] width 108 height 17
type input "40,00"
click at [392, 287] on span "Salvar" at bounding box center [393, 288] width 21 height 14
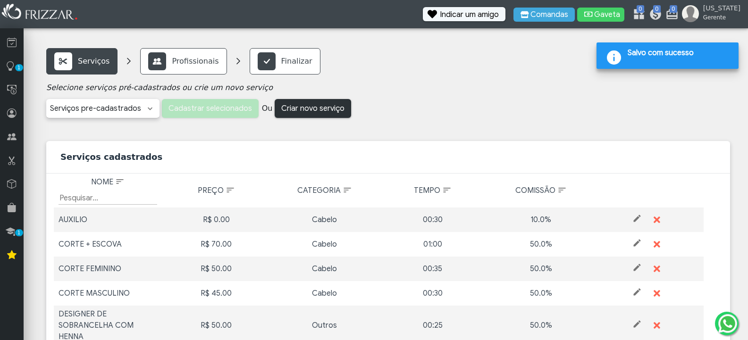
click at [303, 113] on span "Criar novo serviço" at bounding box center [312, 108] width 63 height 14
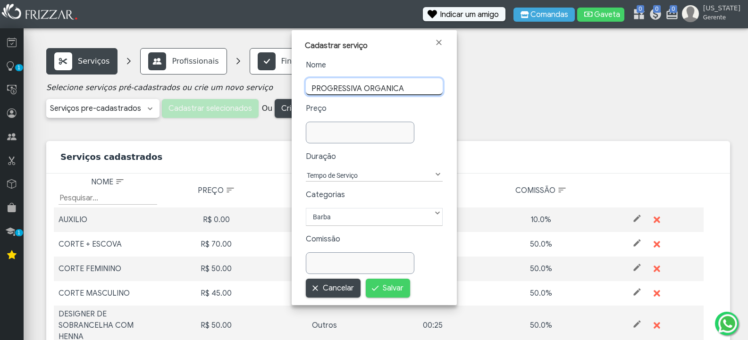
click at [382, 87] on input "PROGRESSIVA ORGANICA" at bounding box center [374, 86] width 137 height 17
click at [382, 87] on input "PROGRESSIVA ORGÄNICA" at bounding box center [374, 86] width 137 height 17
type input "PROGRESSIVA ORGANICA"
click at [354, 134] on input "text" at bounding box center [360, 135] width 108 height 17
type input "170,00"
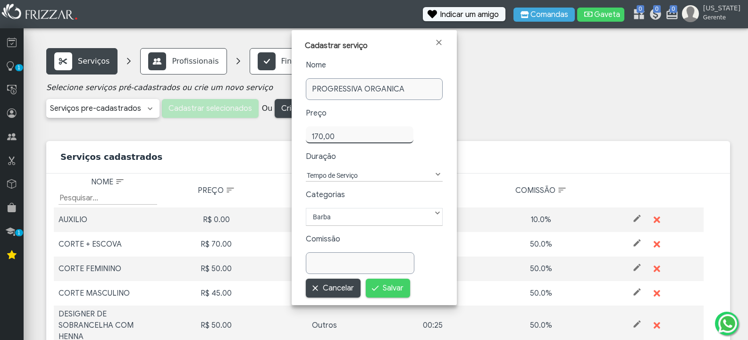
click at [358, 176] on label "Tempo de Serviço" at bounding box center [369, 175] width 127 height 11
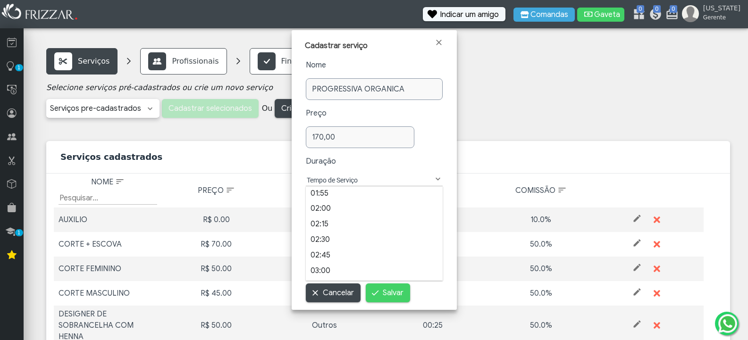
scroll to position [359, 0]
click at [324, 236] on li "02:30" at bounding box center [374, 238] width 137 height 16
click at [342, 221] on label "Barba" at bounding box center [374, 221] width 125 height 11
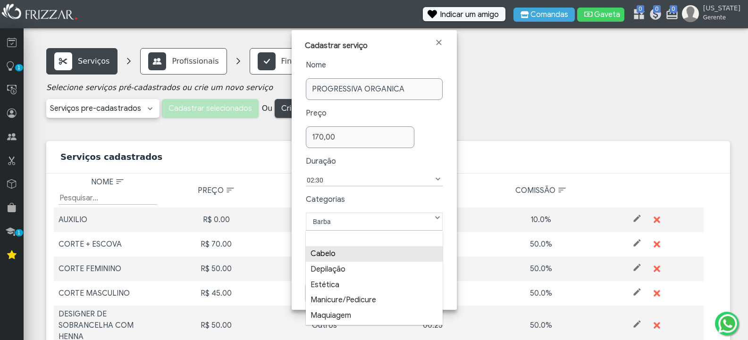
click at [342, 253] on li "Cabelo" at bounding box center [374, 254] width 137 height 16
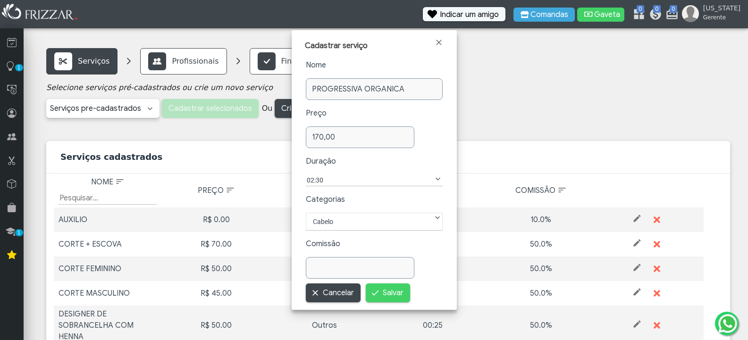
click at [342, 262] on input "text" at bounding box center [360, 268] width 109 height 22
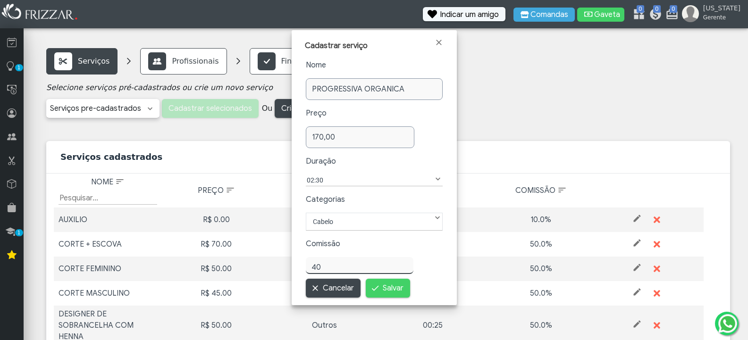
type input "40,00"
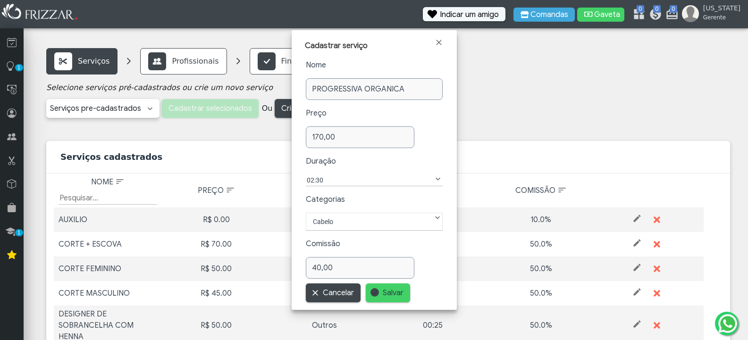
click at [387, 288] on span "Salvar" at bounding box center [393, 293] width 21 height 14
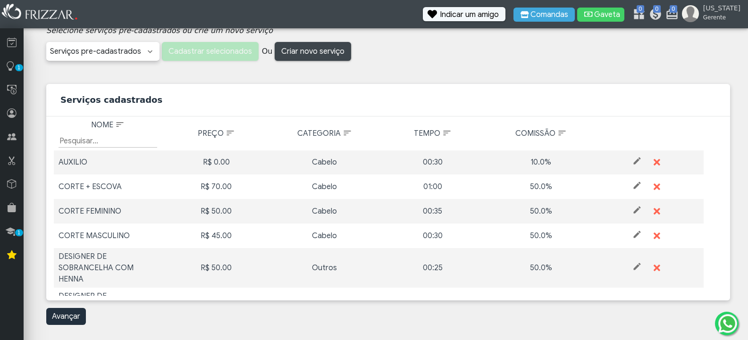
scroll to position [0, 0]
